Goal: Find specific fact: Find specific fact

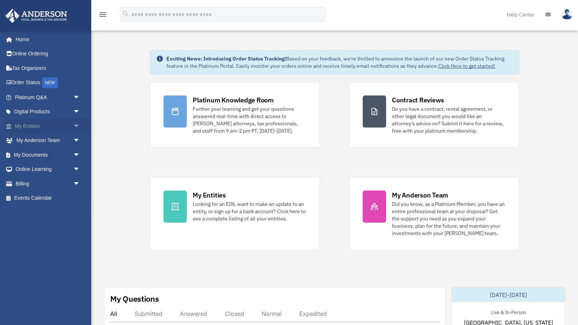
click at [61, 121] on link "My Entities arrow_drop_down" at bounding box center [48, 126] width 86 height 15
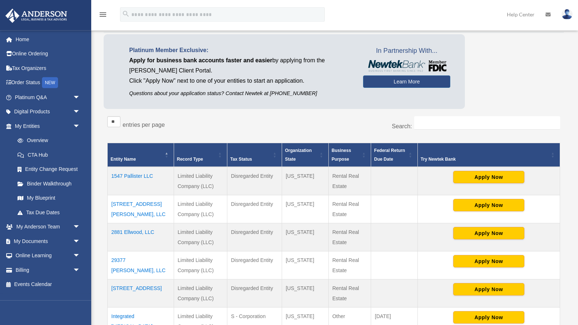
scroll to position [112, 0]
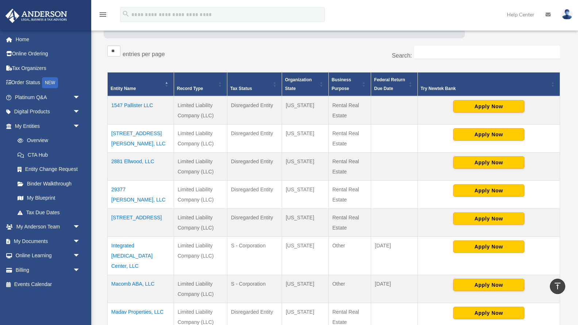
click at [132, 134] on td "[STREET_ADDRESS][PERSON_NAME], LLC" at bounding box center [141, 139] width 66 height 28
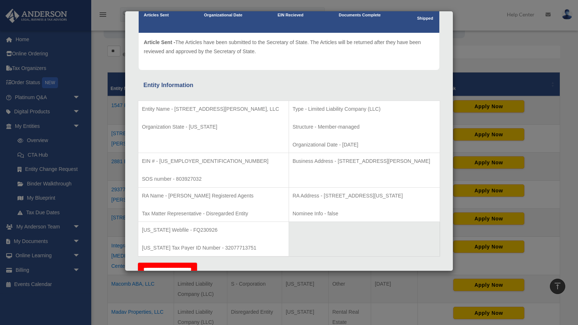
scroll to position [74, 0]
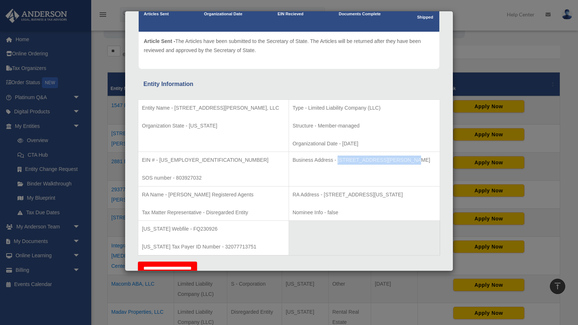
drag, startPoint x: 309, startPoint y: 159, endPoint x: 373, endPoint y: 160, distance: 63.9
click at [373, 160] on p "Business Address - [STREET_ADDRESS][PERSON_NAME]" at bounding box center [364, 160] width 143 height 9
copy p "[STREET_ADDRESS][PERSON_NAME],"
click at [192, 139] on td "Entity Name - [STREET_ADDRESS][PERSON_NAME] LLC Organization State - [US_STATE]" at bounding box center [213, 126] width 151 height 53
drag, startPoint x: 309, startPoint y: 160, endPoint x: 428, endPoint y: 163, distance: 119.3
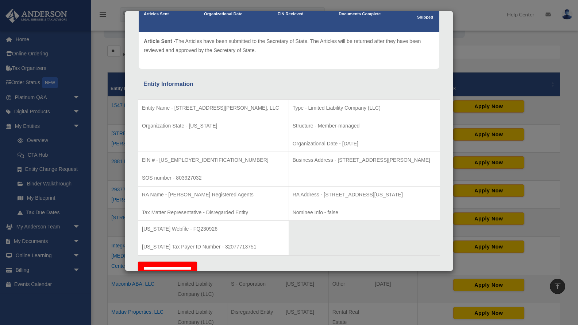
click at [428, 163] on p "Business Address - [STREET_ADDRESS][PERSON_NAME]" at bounding box center [364, 160] width 143 height 9
copy p "[STREET_ADDRESS][PERSON_NAME]"
